Goal: Navigation & Orientation: Find specific page/section

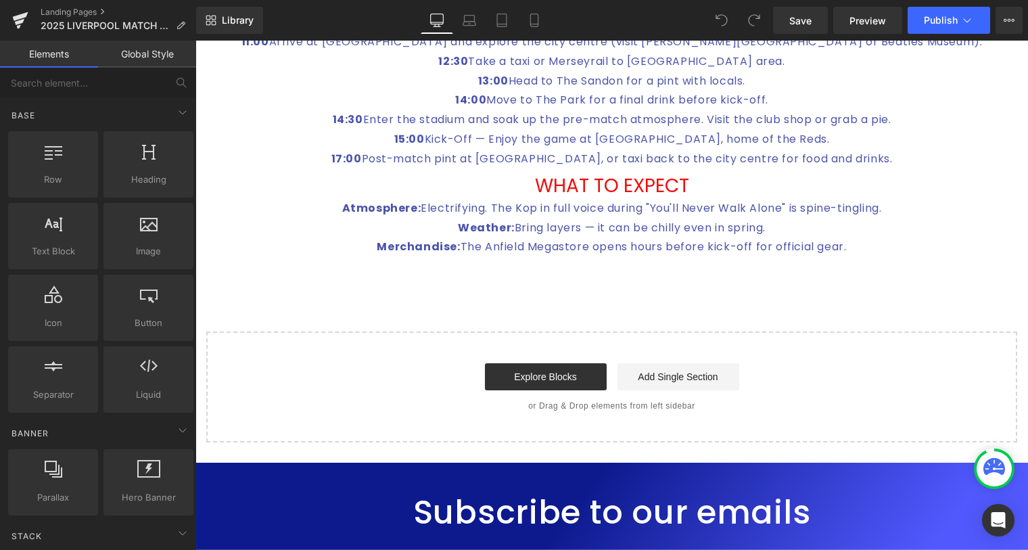
scroll to position [1598, 0]
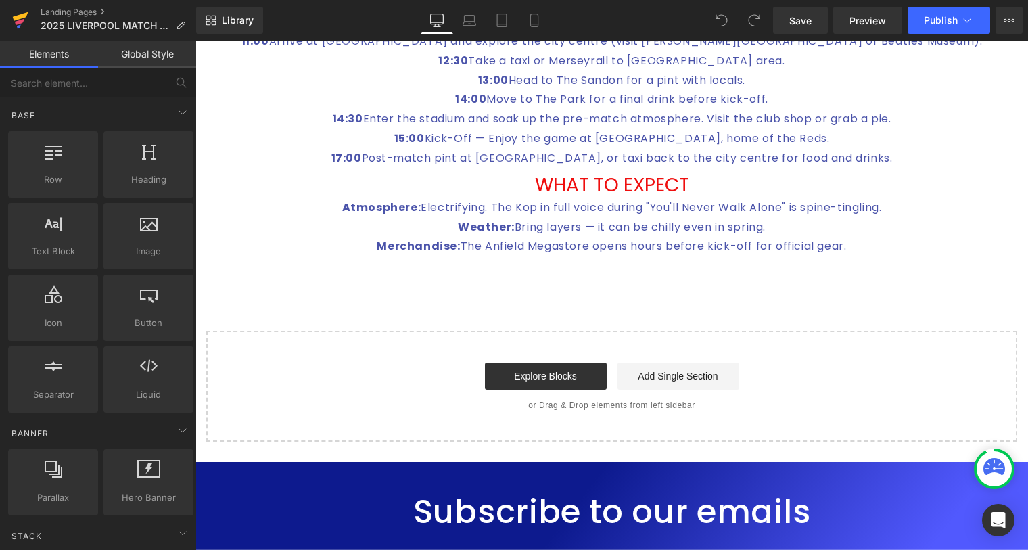
click at [25, 14] on icon at bounding box center [21, 16] width 16 height 9
